Goal: Answer question/provide support: Share knowledge or assist other users

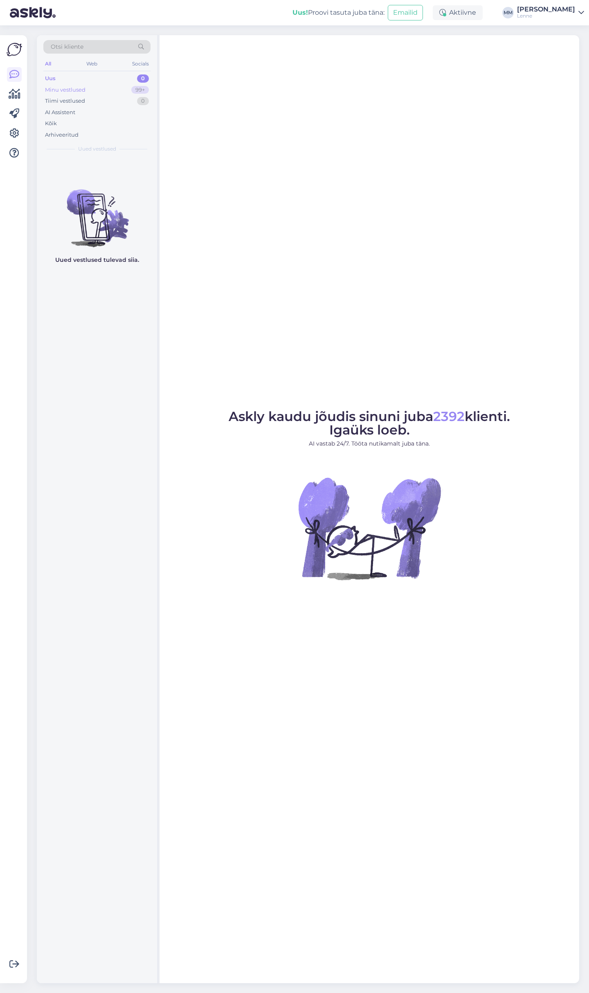
click at [82, 89] on div "Minu vestlused" at bounding box center [65, 90] width 41 height 8
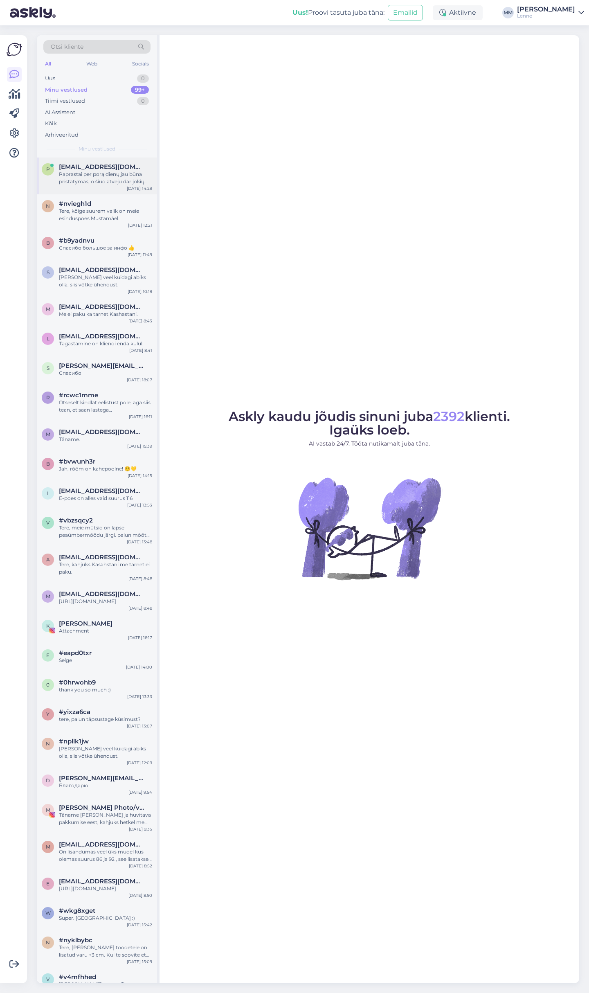
click at [95, 171] on div "Paprastai per porą dienų jau būna pristatymas, o šiuo atveju dar jokių žinių nė…" at bounding box center [105, 178] width 93 height 15
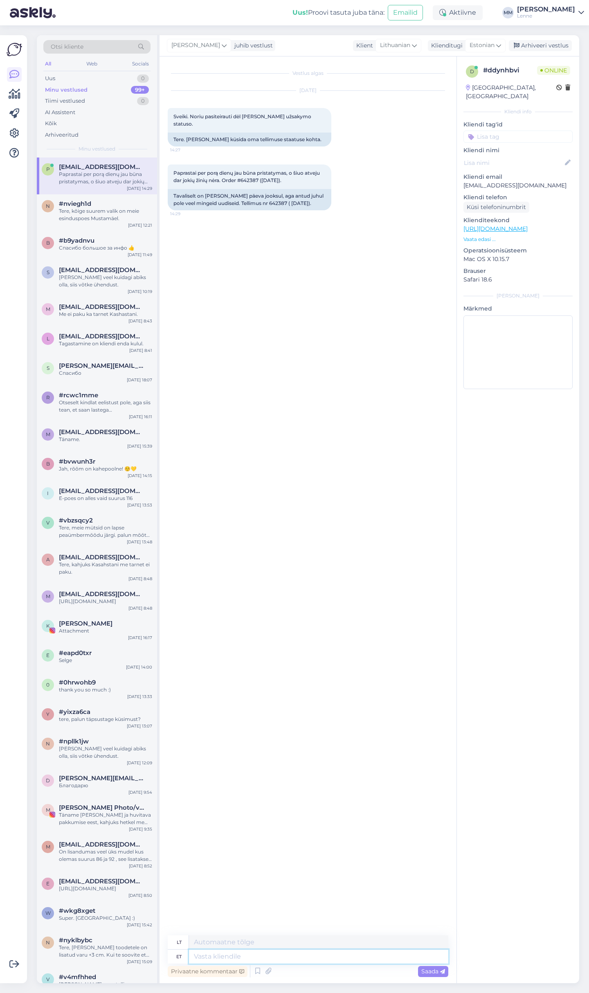
click at [314, 954] on textarea at bounding box center [318, 957] width 259 height 14
type textarea "Tere, t"
type textarea "Sveiki,"
type textarea "Tere, teie"
type textarea "Sveiki, tu"
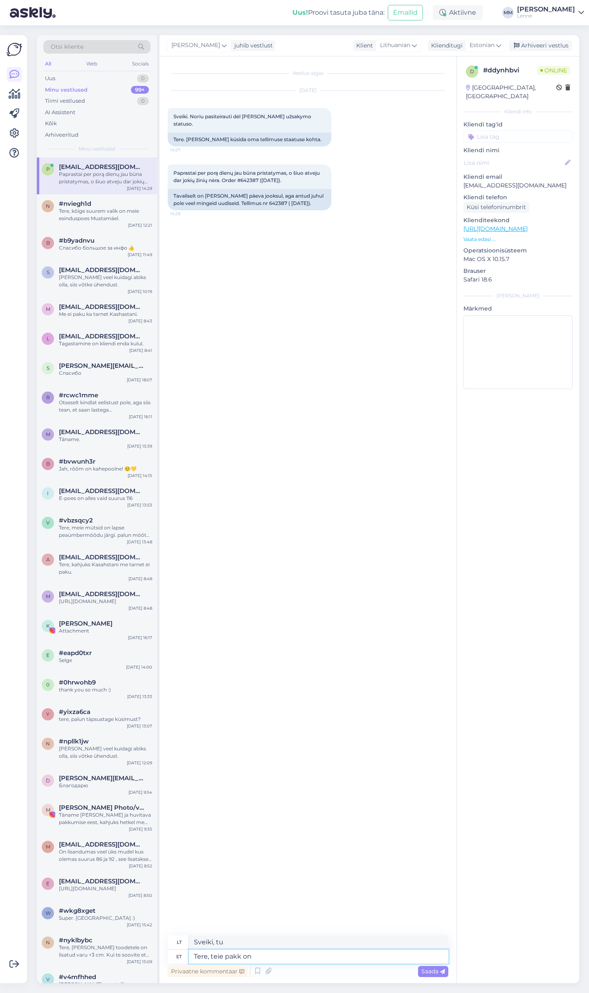
type textarea "Tere, teie pakk on"
type textarea "Sveiki, jūsų siuntinys."
type textarea "Tere, teie pakk on te"
type textarea "Sveiki, jūsų siuntinys yra"
type textarea "Tere, teie pakk on [PERSON_NAME] s"
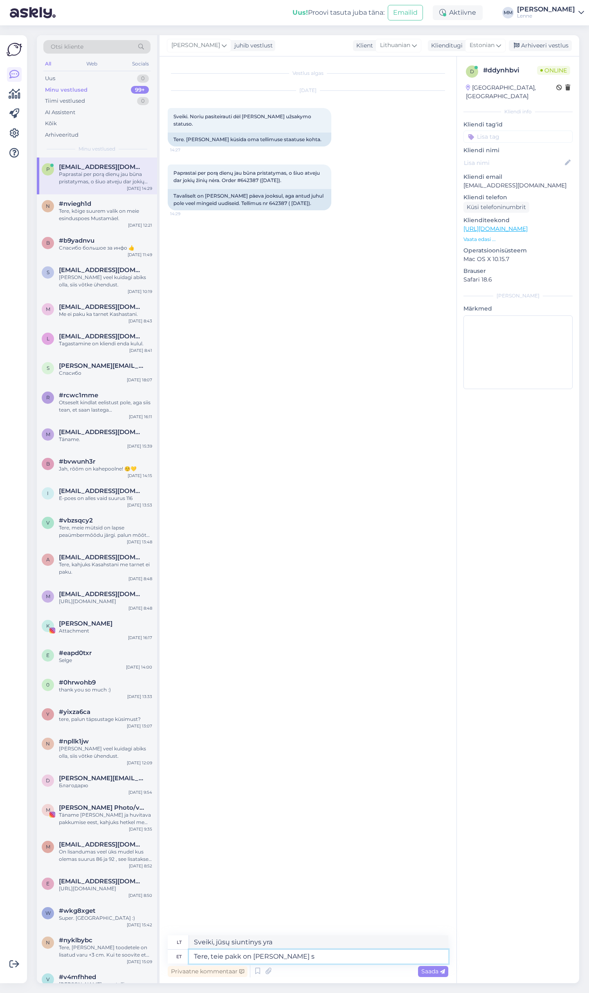
type textarea "Sveiki, jūsų siuntinys jau pakeliui."
type textarea "Tere, teie pakk on [PERSON_NAME] saadetud ja"
type textarea "Sveiki, jūsų siuntinys išsiųstas."
type textarea "Tere, teie pakk on [PERSON_NAME] saadetud ja on"
type textarea "Sveiki, jūsų siuntinys išsiųstas ir"
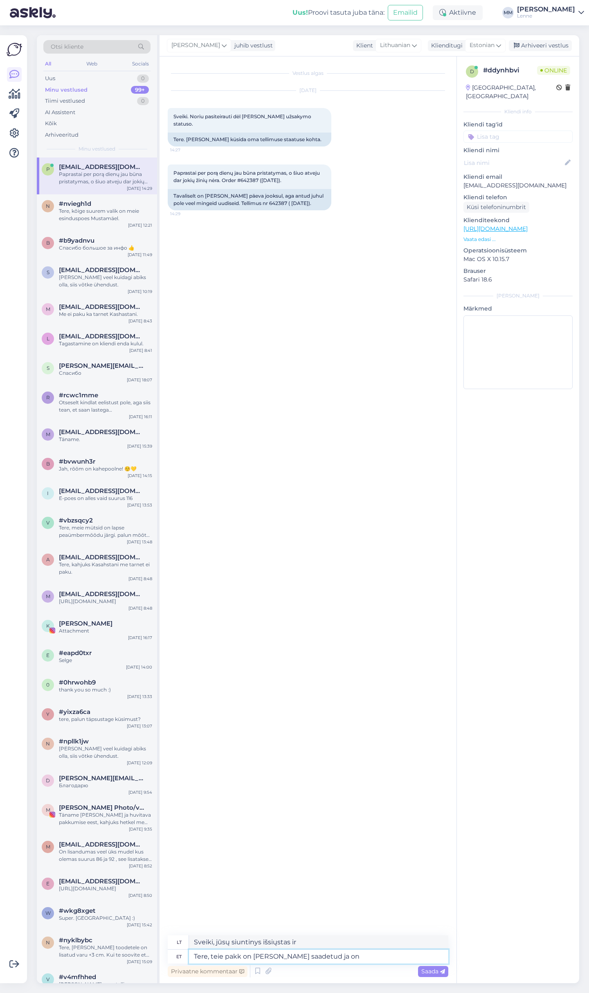
type textarea "Tere, teie pakk on [PERSON_NAME] saadetud ja on h"
type textarea "Sveiki, jūsų siuntinys išsiųstas ir yra"
type textarea "Tere, teie pakk on [PERSON_NAME] saadetud ja on hetkel so"
type textarea "Sveiki, jūsų siuntinys išsiųstas ir šiuo metu yra"
type textarea "Tere, teie pakk on [PERSON_NAME] saadetud ja on hetkel sorteerimises:"
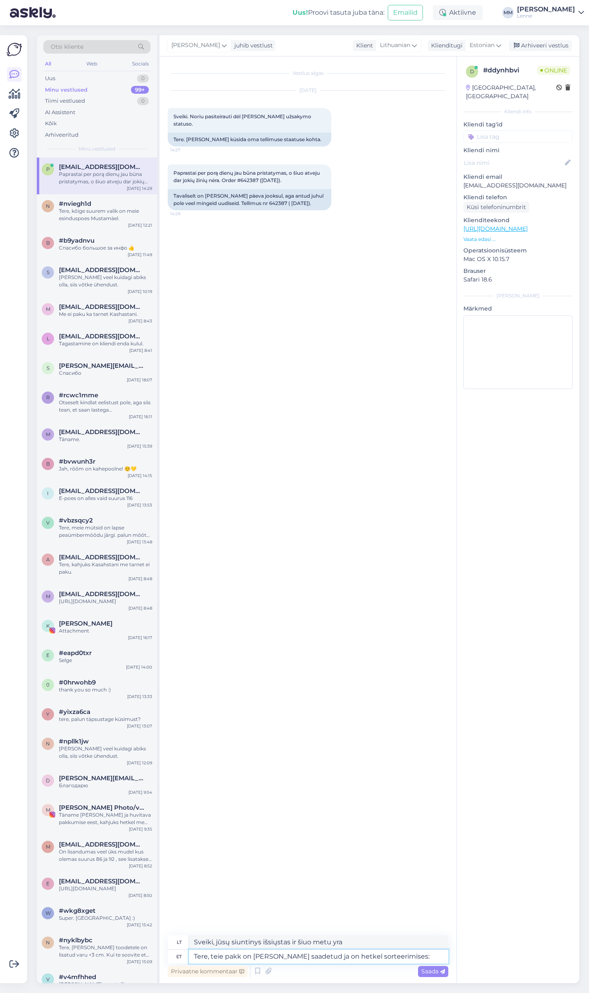
type textarea "Sveiki, jūsų siuntinys išsiųstas ir šiuo metu rūšiuojamas:"
paste textarea "00364300487190239654"
type textarea "Tere, teie pakk on [PERSON_NAME] saadetud ja on hetkel sorteerimises: 003643004…"
type textarea "Sveiki, jūsų siuntinys išsiųstas ir šiuo metu rūšiuojamas: 00364300487190239654"
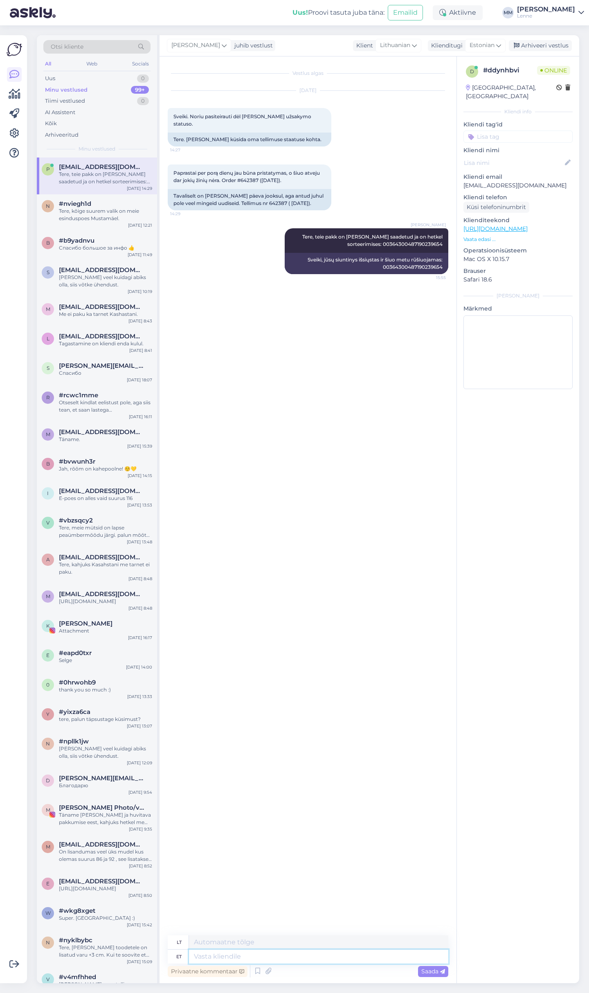
click at [220, 957] on textarea at bounding box center [318, 957] width 259 height 14
paste textarea "[URL][DOMAIN_NAME]"
type textarea "[URL][DOMAIN_NAME]"
click at [437, 970] on span "Saada" at bounding box center [433, 971] width 24 height 7
